Goal: Obtain resource: Obtain resource

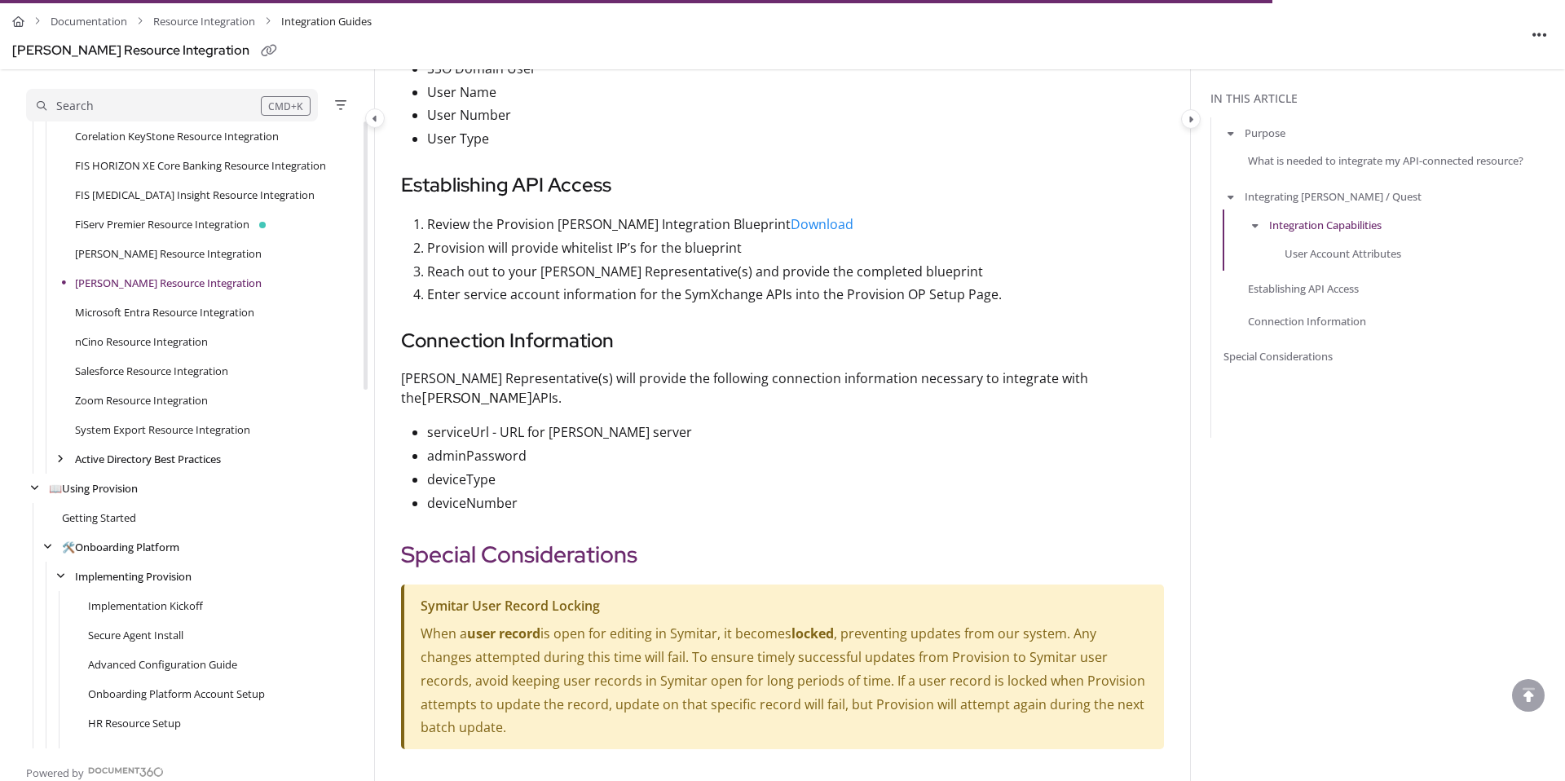
scroll to position [1393, 0]
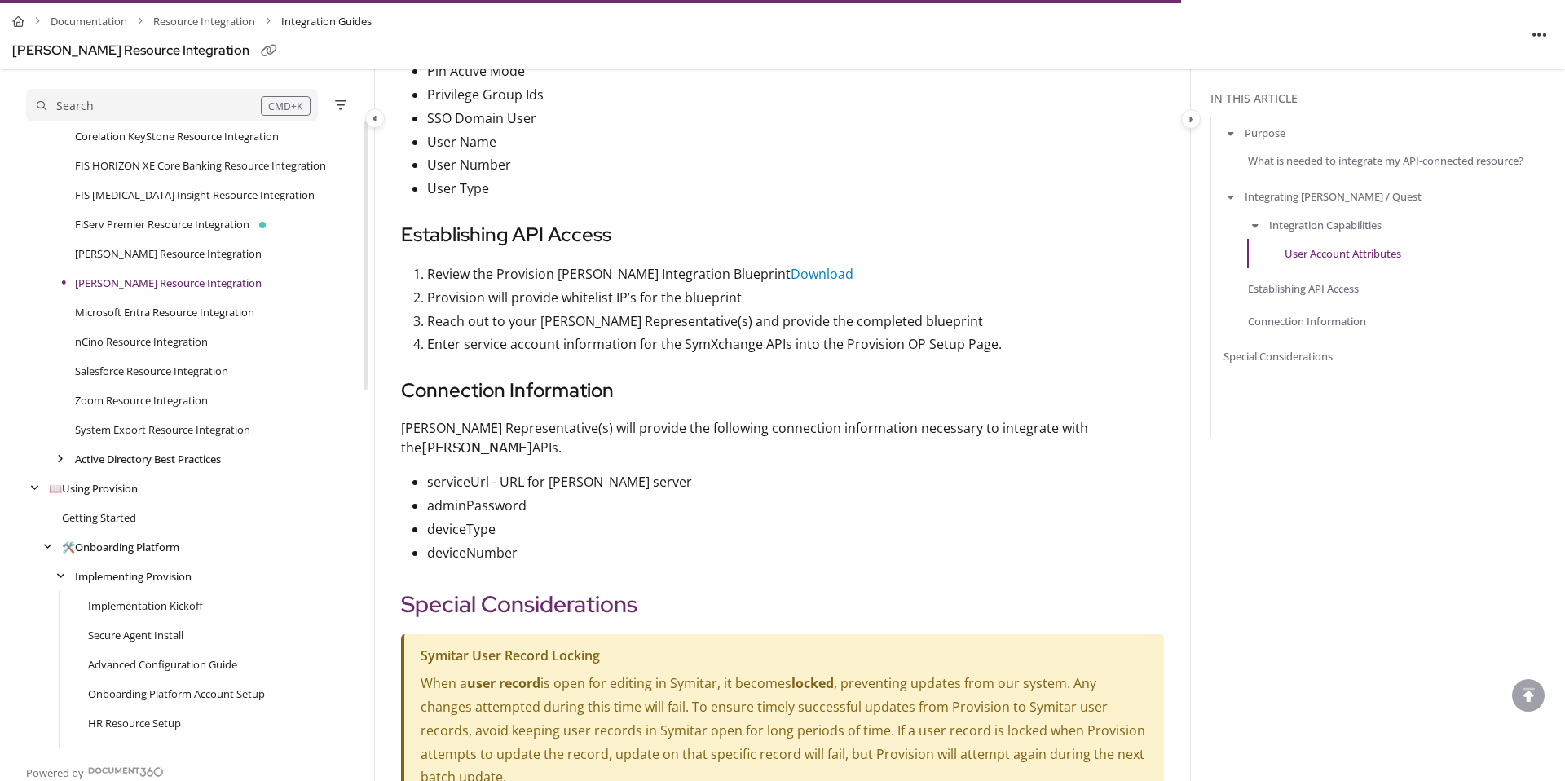
click at [836, 283] on link "Download" at bounding box center [822, 274] width 63 height 18
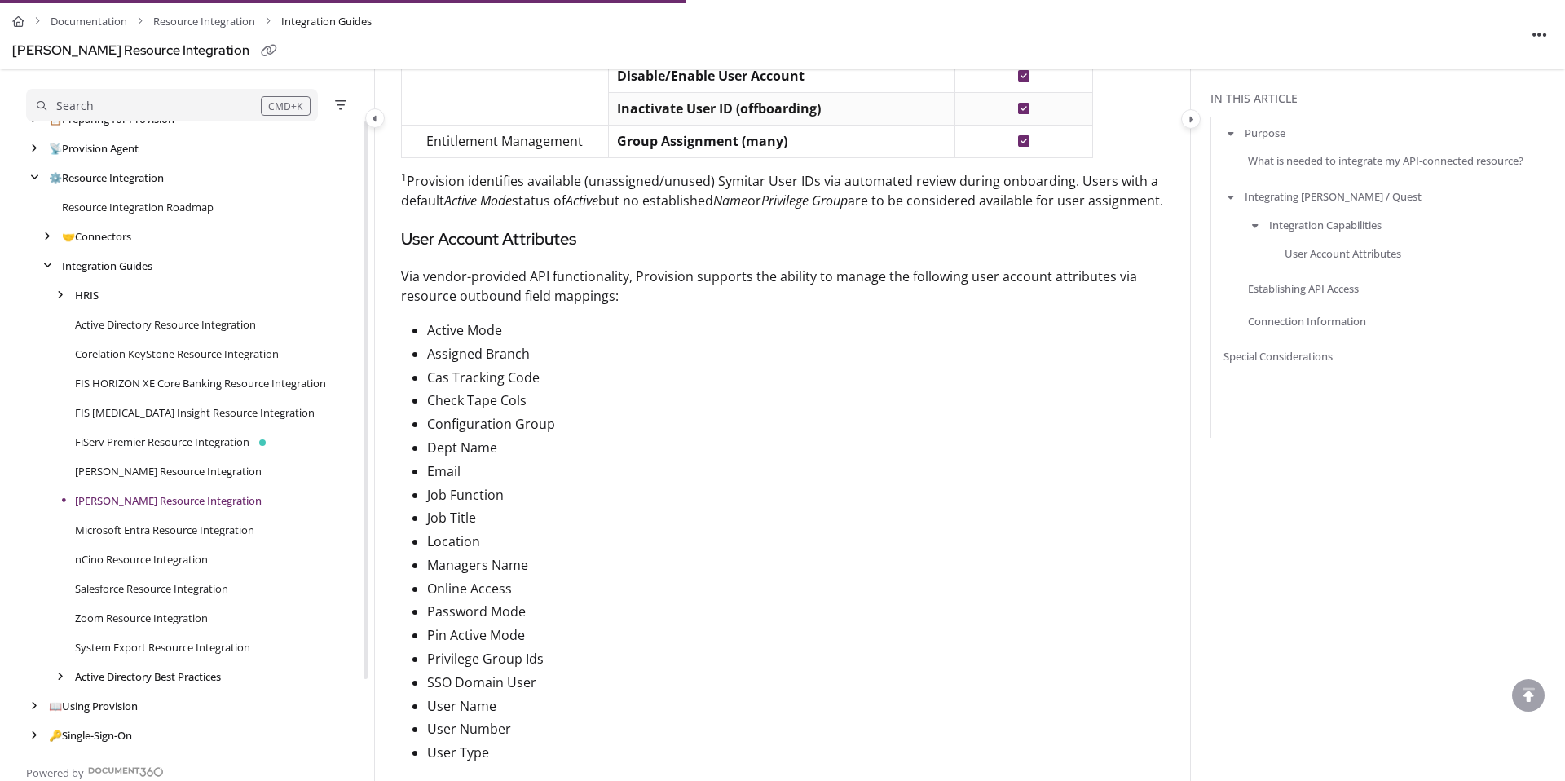
scroll to position [1015, 0]
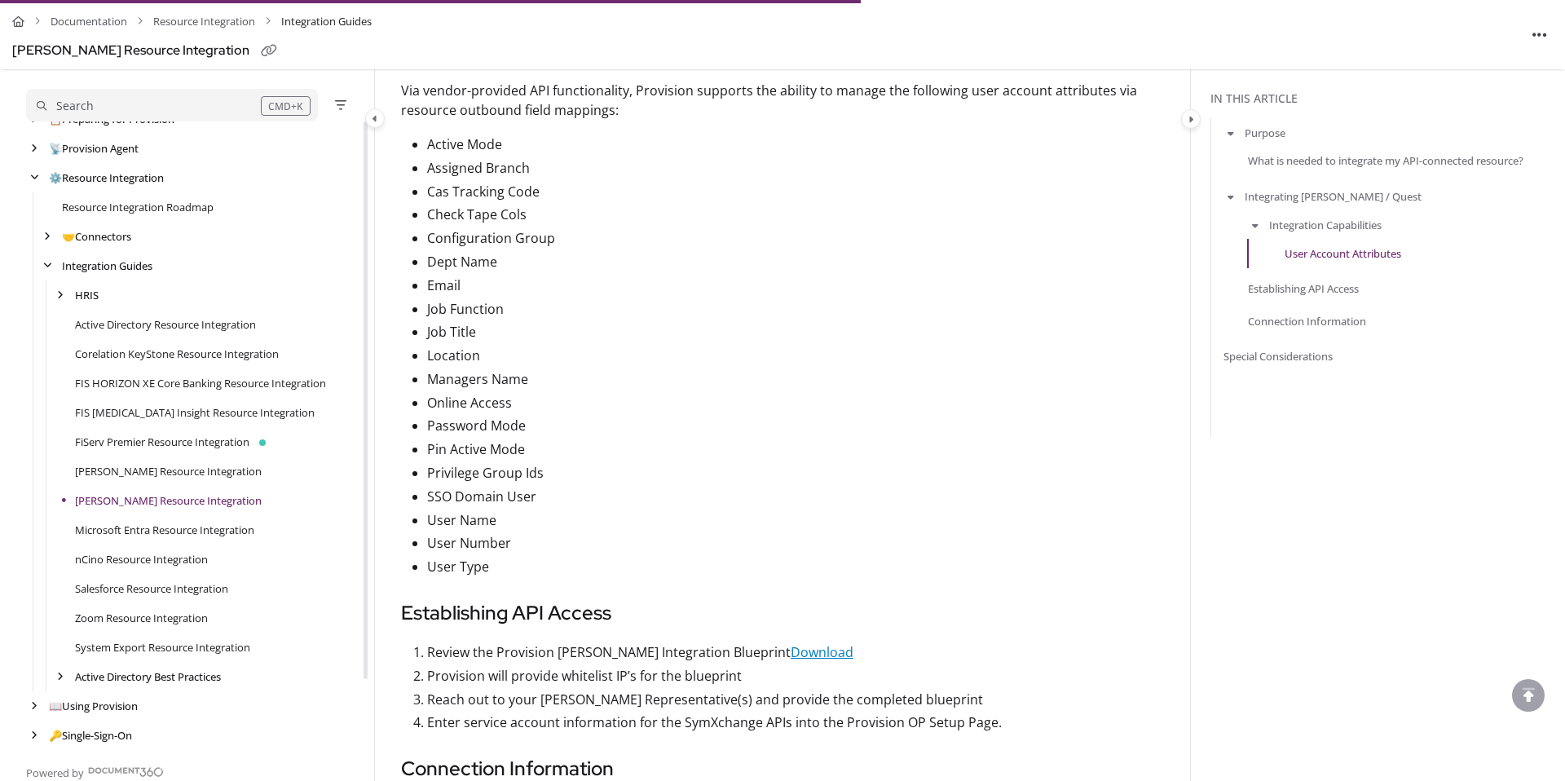
click at [844, 661] on link "Download" at bounding box center [822, 652] width 63 height 18
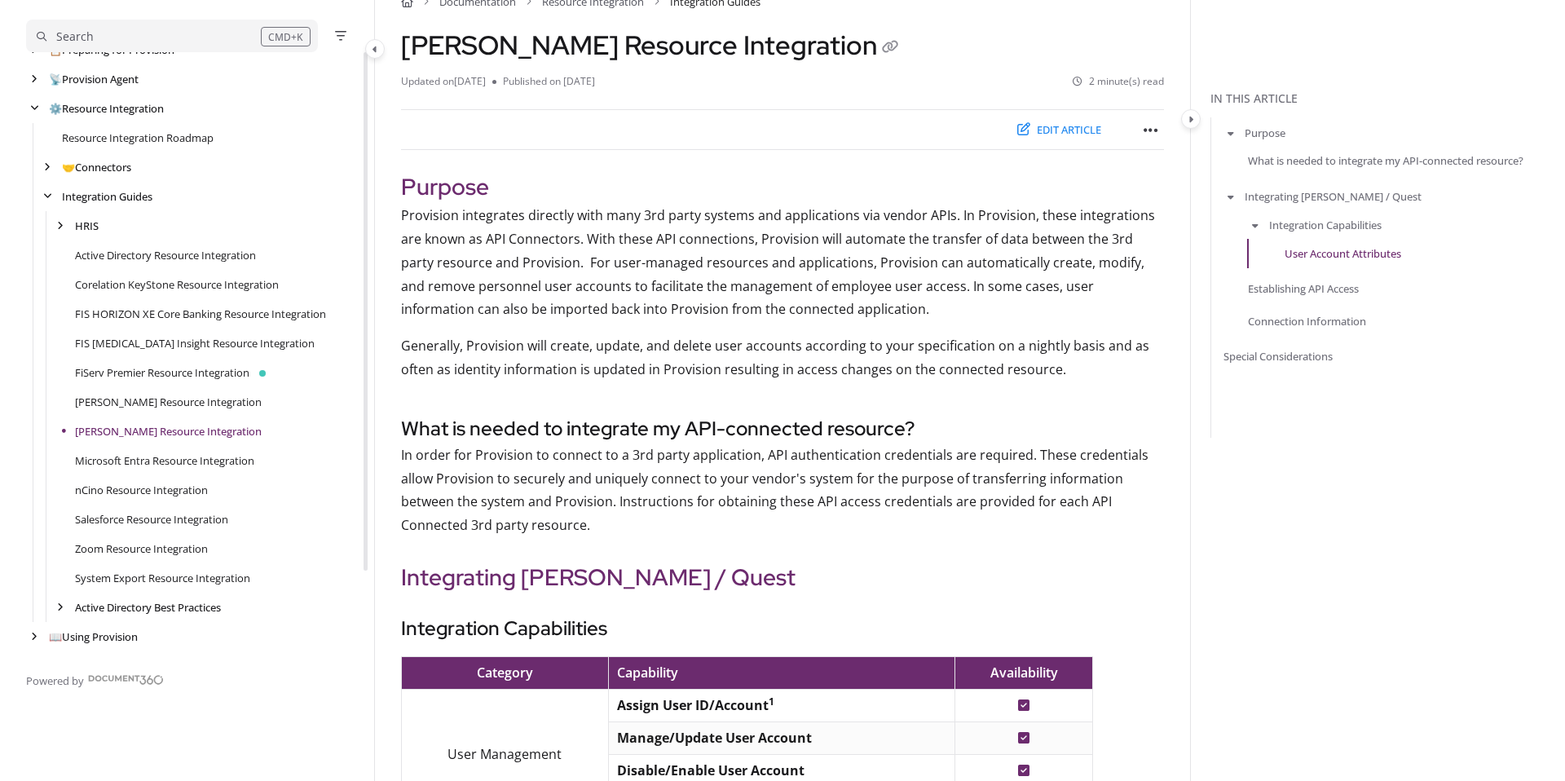
scroll to position [0, 0]
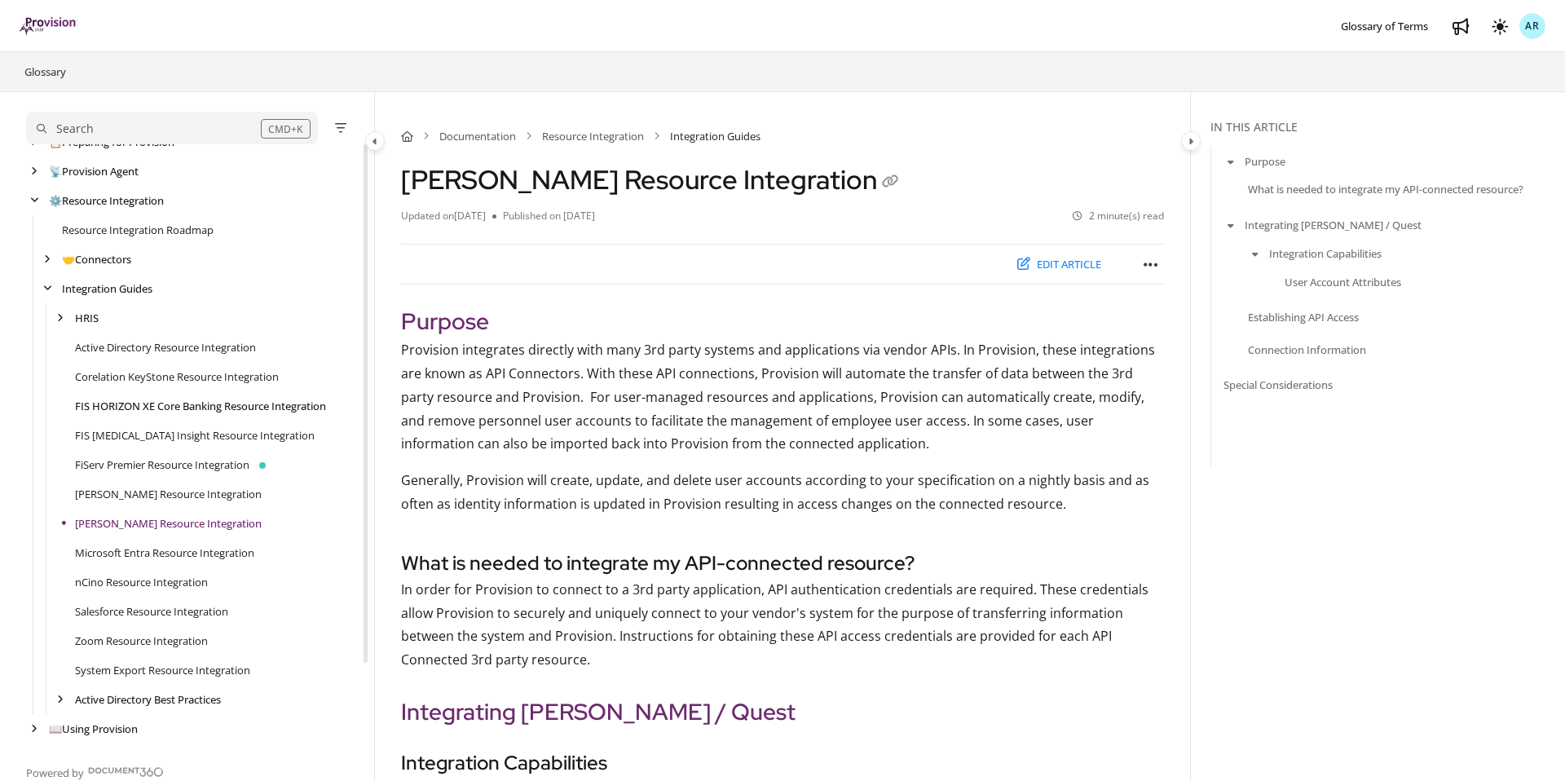
click at [138, 404] on link "FIS HORIZON XE Core Banking Resource Integration" at bounding box center [200, 406] width 251 height 16
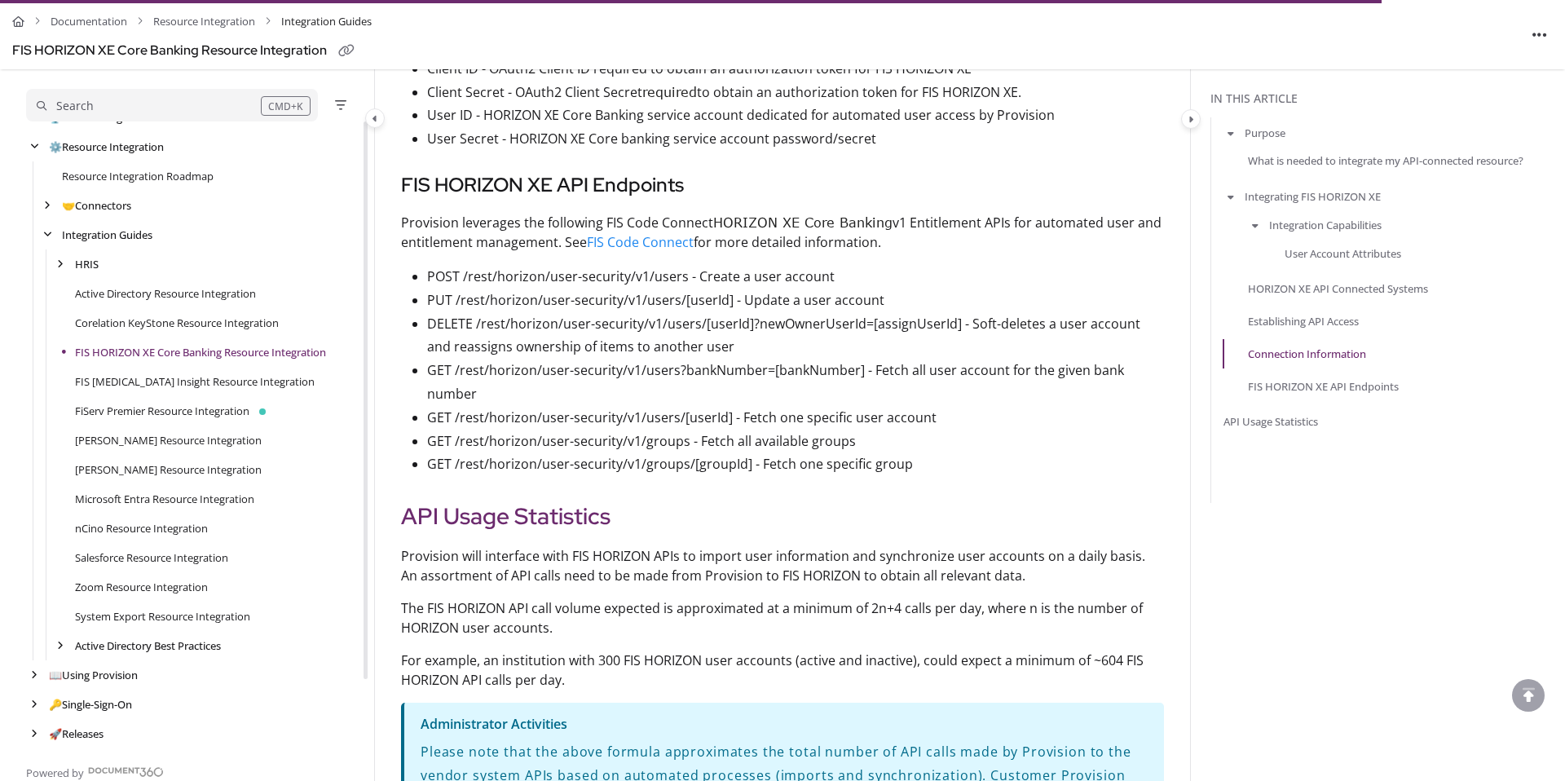
scroll to position [3372, 0]
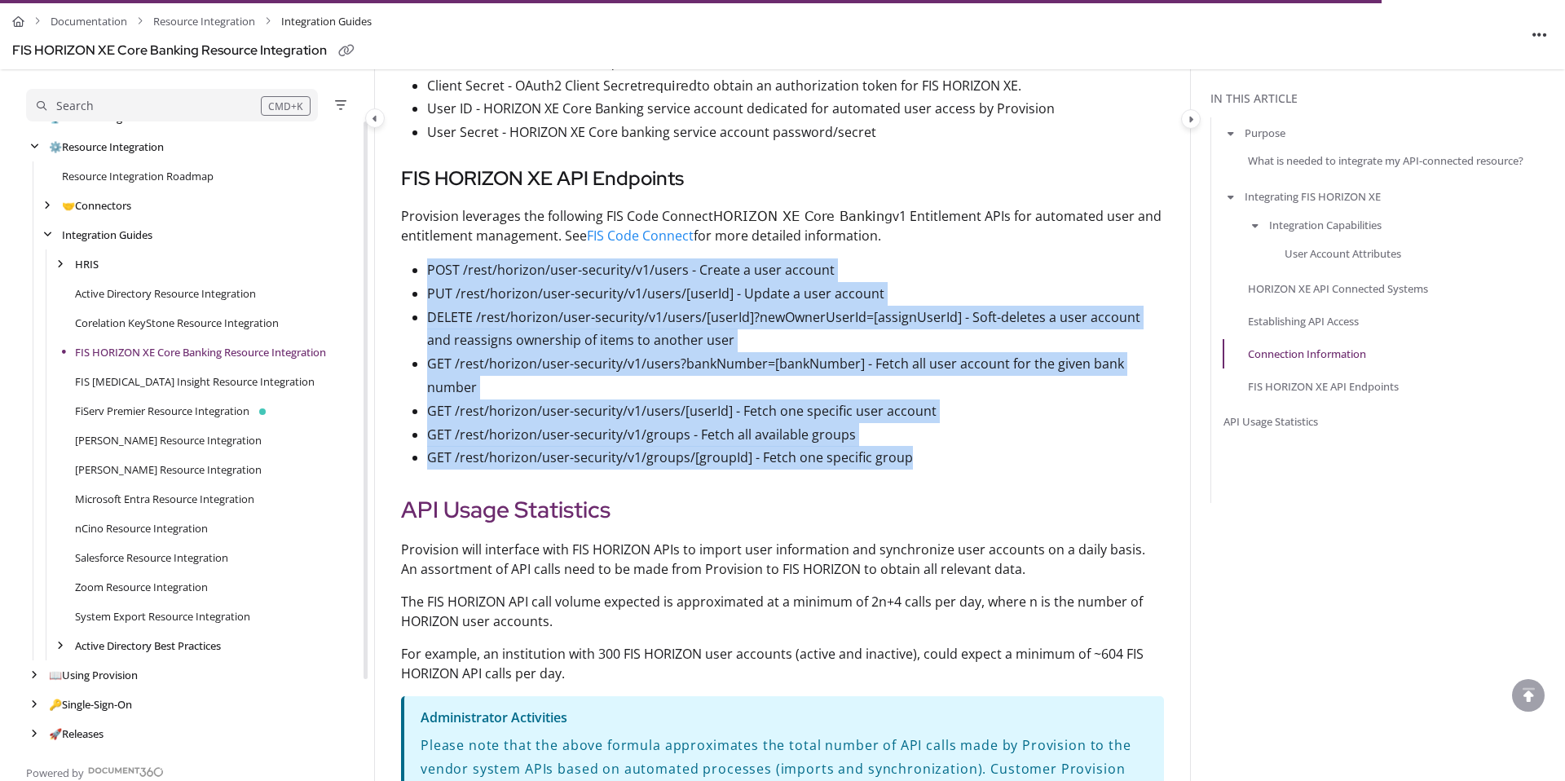
drag, startPoint x: 920, startPoint y: 430, endPoint x: 417, endPoint y: 245, distance: 535.8
click at [417, 258] on ul "POST /rest/horizon/user-security/v1/users - Create a user account PUT /rest/hor…" at bounding box center [782, 363] width 763 height 211
copy ul "POST /rest/horizon/user-security/v1/users - Create a user account PUT /rest/hor…"
click at [401, 368] on ul "POST /rest/horizon/user-security/v1/users - Create a user account PUT /rest/hor…" at bounding box center [782, 363] width 763 height 211
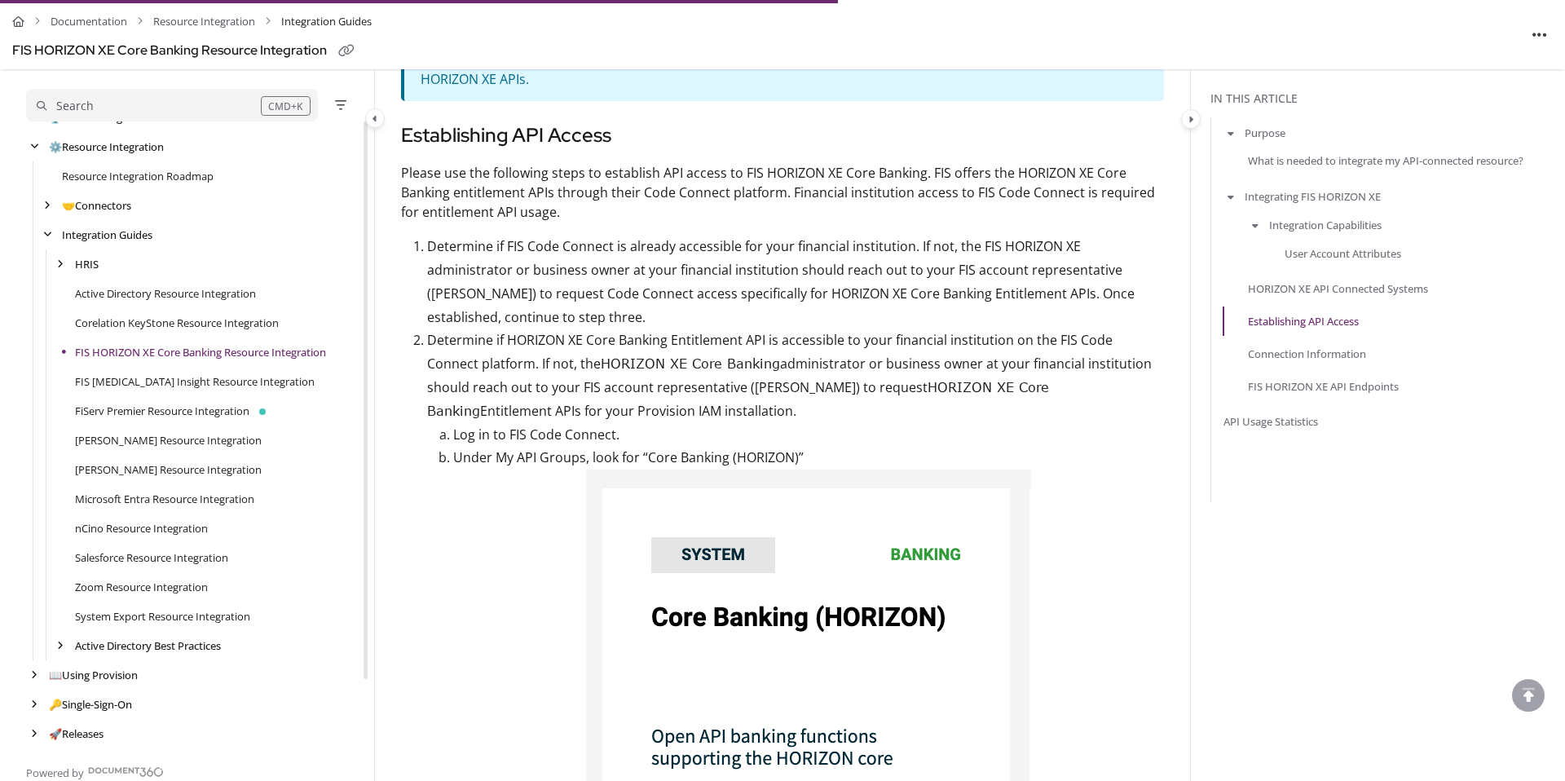
scroll to position [2040, 0]
click at [383, 284] on div "Documentation Resource Integration Integration Guides FIS HORIZON XE Core Banki…" at bounding box center [782, 223] width 815 height 4342
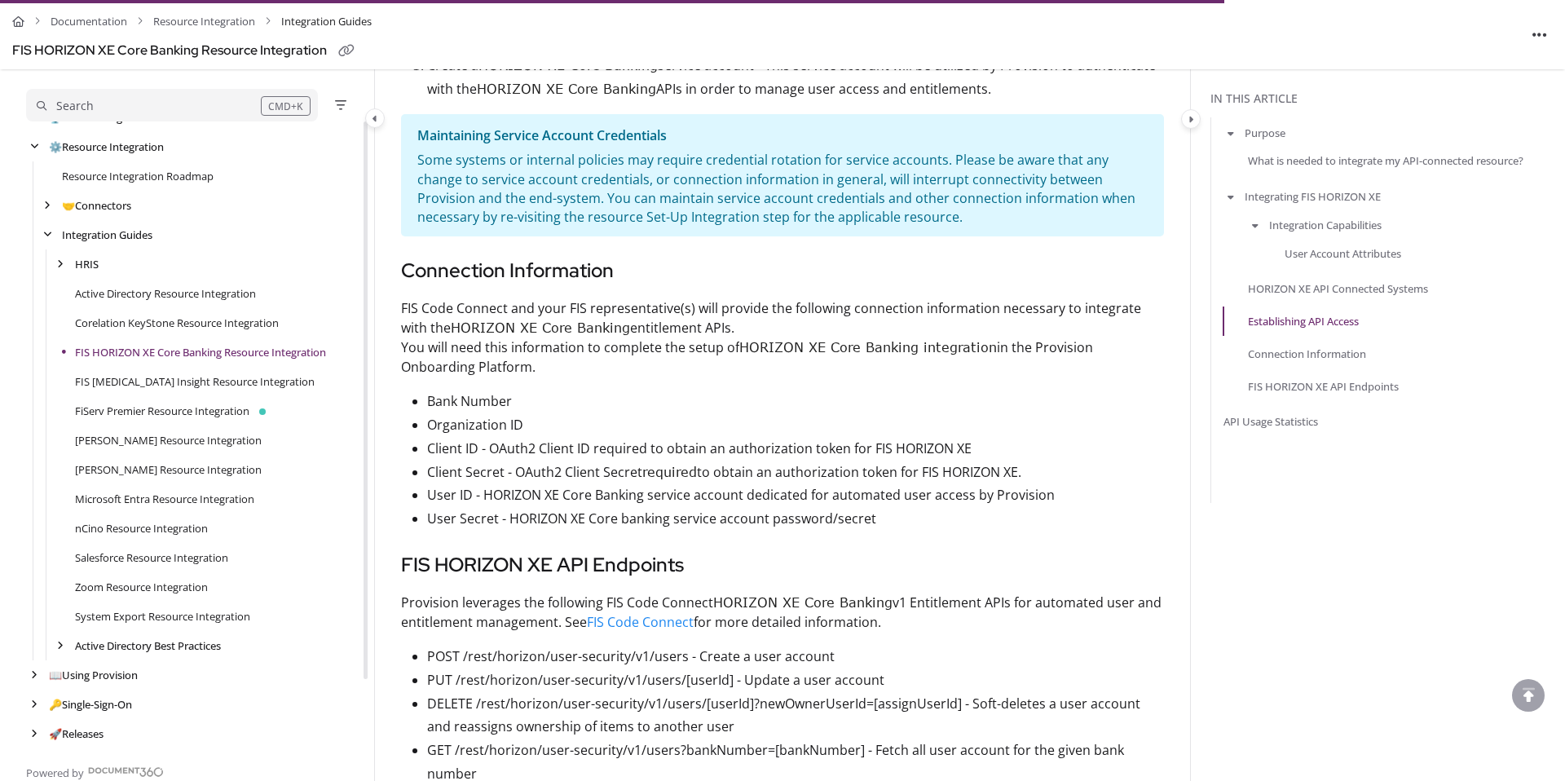
scroll to position [2989, 0]
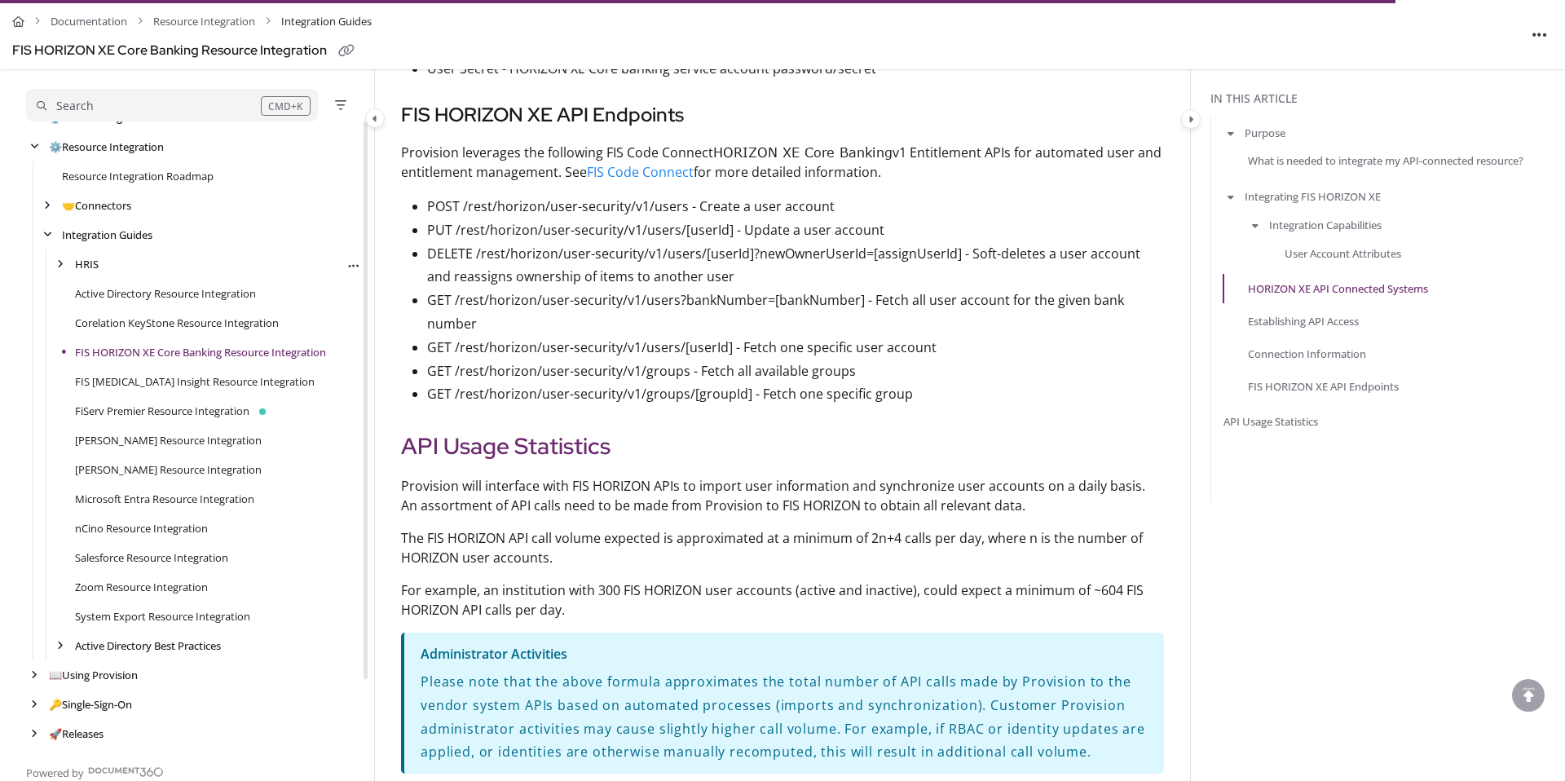
scroll to position [3497, 0]
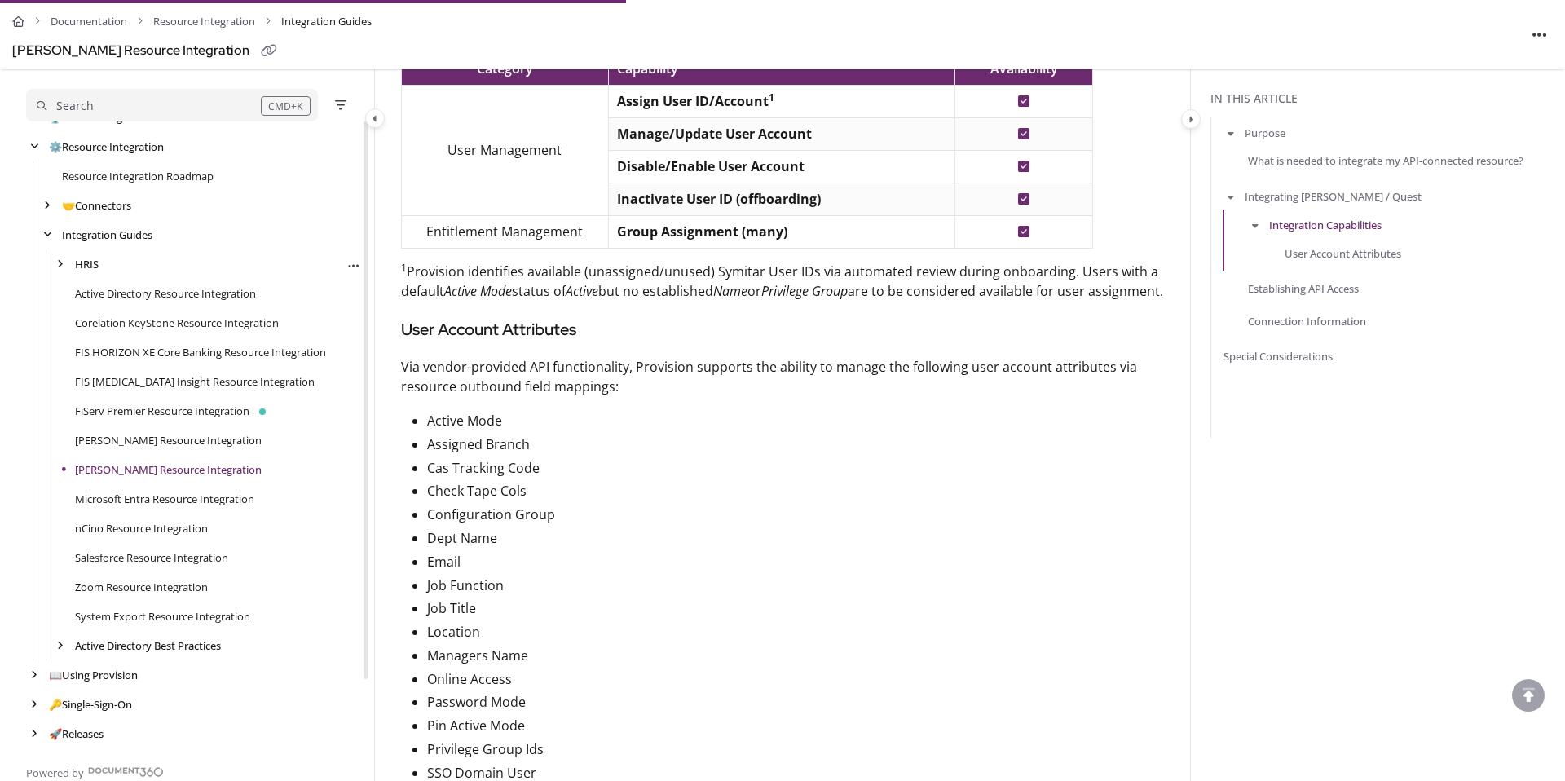
scroll to position [77, 0]
